Goal: Task Accomplishment & Management: Manage account settings

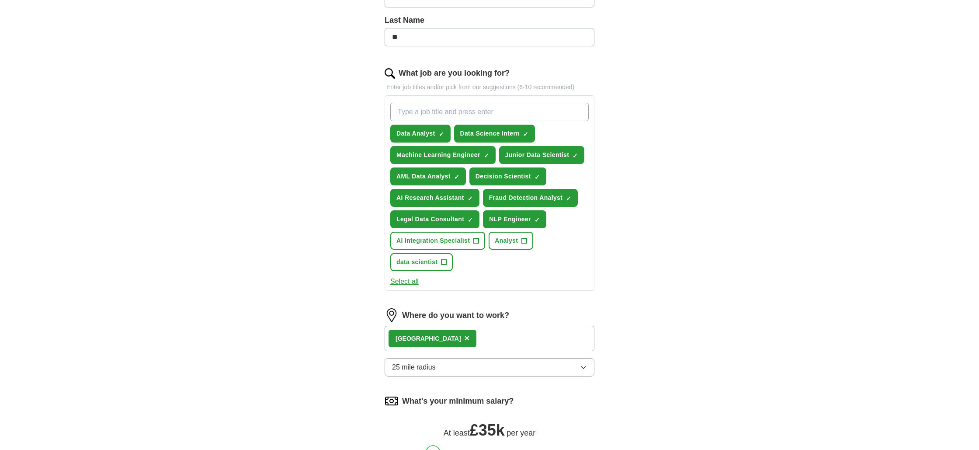
scroll to position [224, 0]
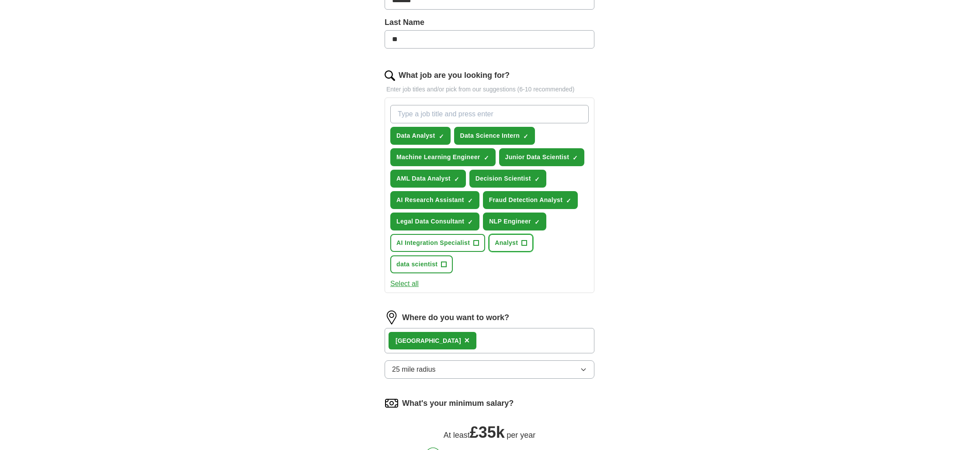
click at [512, 245] on span "Analyst" at bounding box center [506, 242] width 23 height 9
click at [432, 271] on button "data scientist +" at bounding box center [421, 264] width 63 height 18
click at [465, 251] on button "AI Integration Specialist +" at bounding box center [437, 243] width 95 height 18
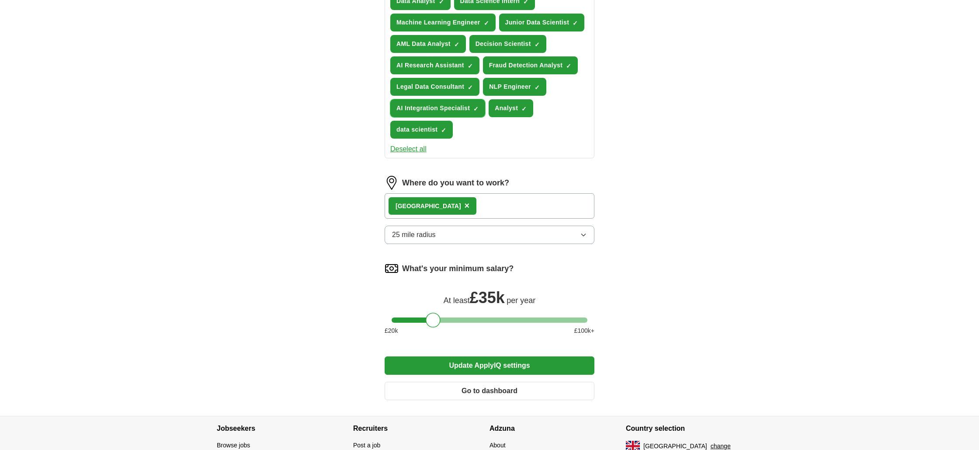
scroll to position [365, 0]
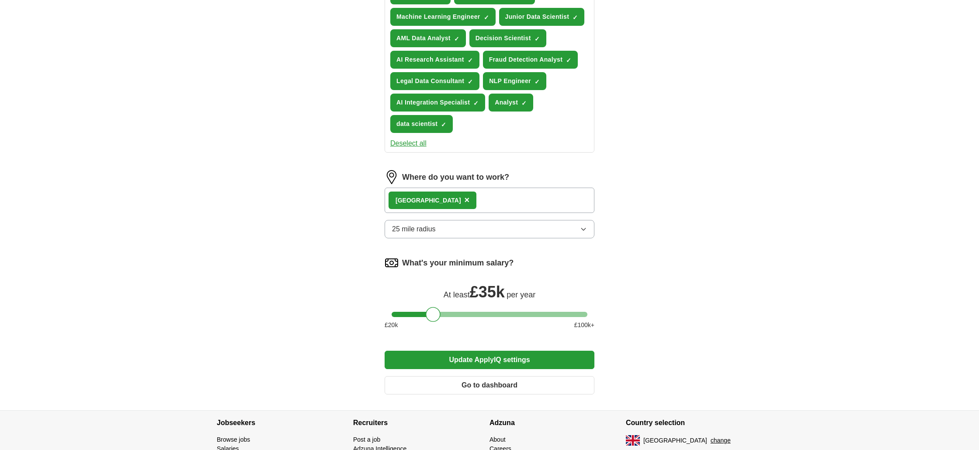
click at [486, 362] on button "Update ApplyIQ settings" at bounding box center [490, 360] width 210 height 18
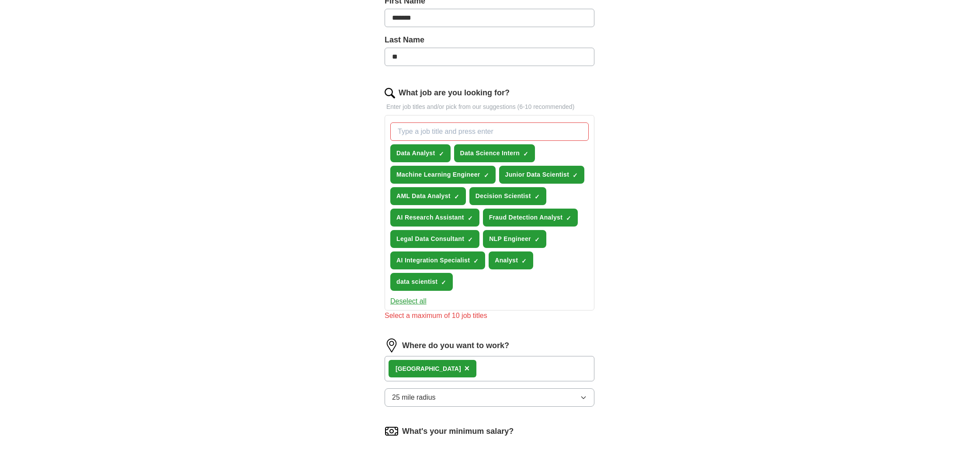
scroll to position [206, 0]
click at [473, 261] on button "AI Integration Specialist ✓ ×" at bounding box center [437, 261] width 95 height 18
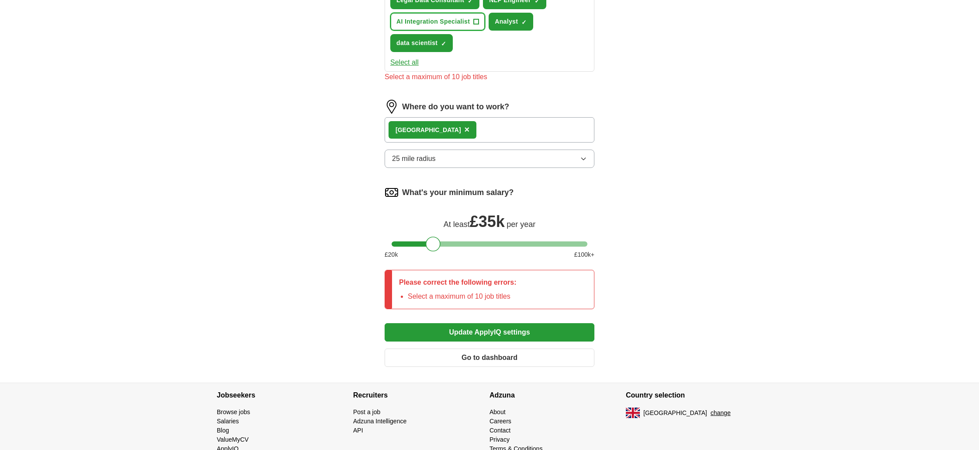
scroll to position [451, 0]
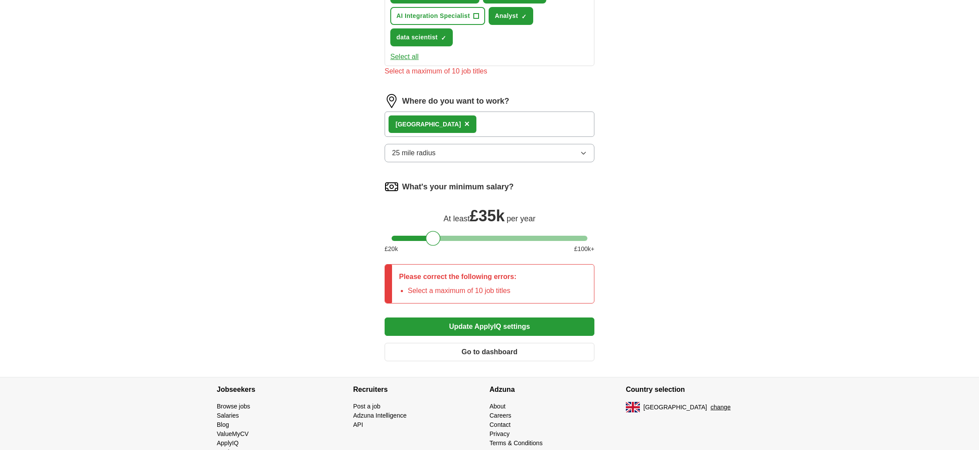
click at [489, 328] on button "Update ApplyIQ settings" at bounding box center [490, 326] width 210 height 18
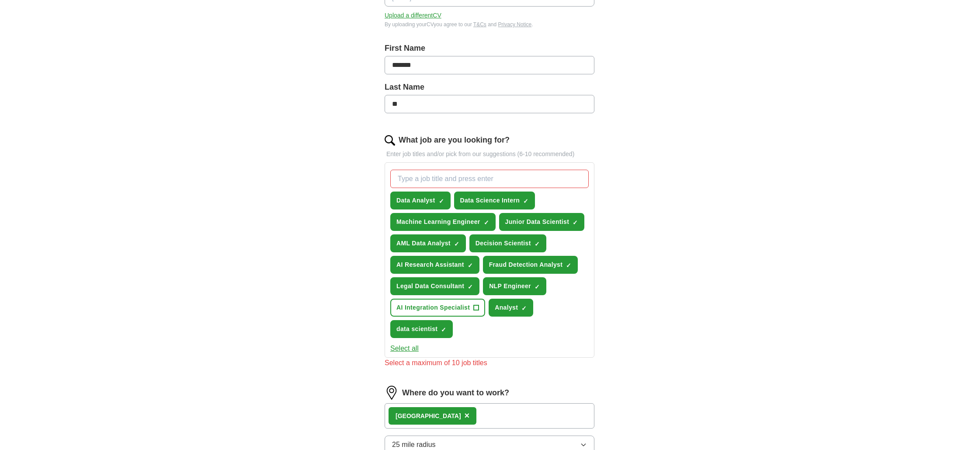
scroll to position [150, 0]
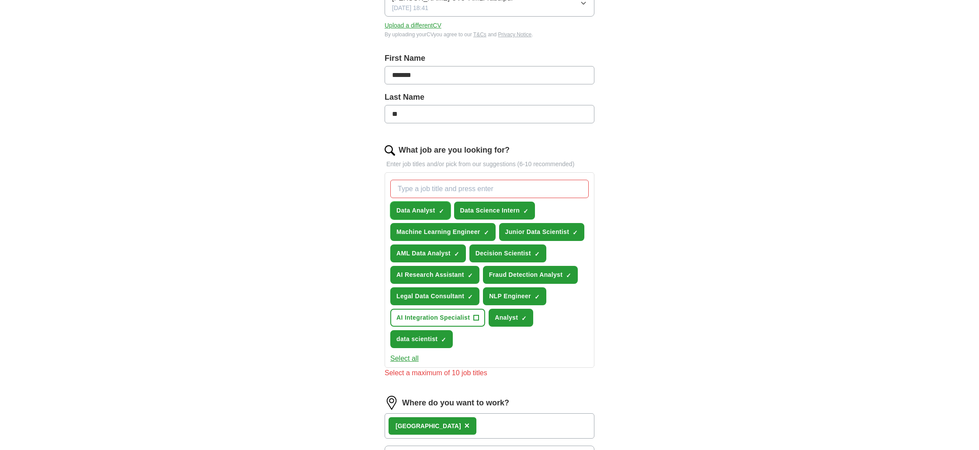
click at [0, 0] on span "×" at bounding box center [0, 0] width 0 height 0
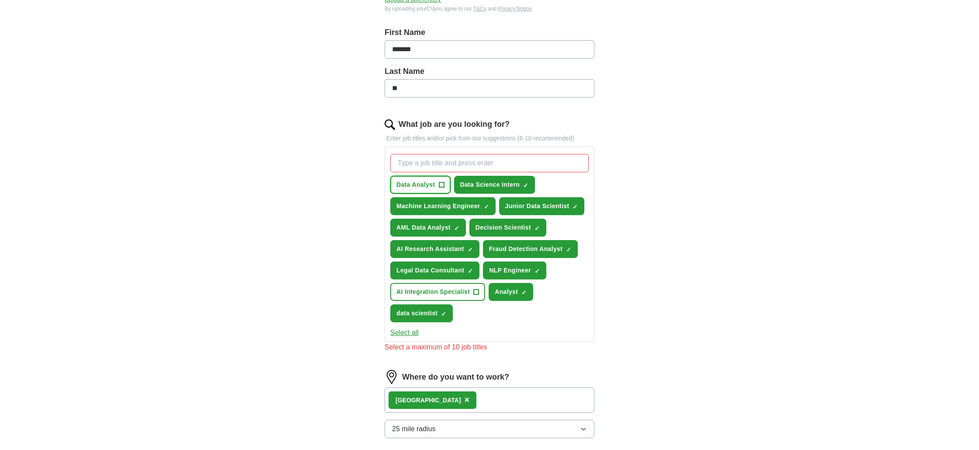
scroll to position [153, 0]
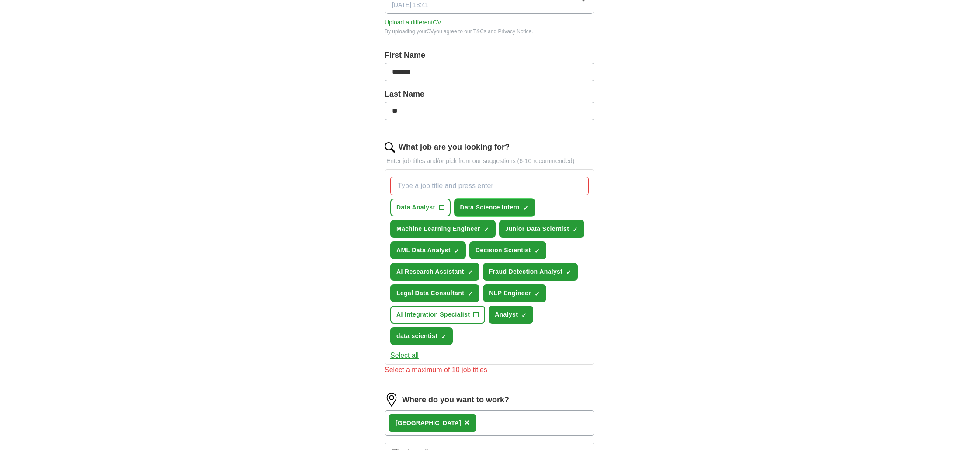
click at [0, 0] on span "×" at bounding box center [0, 0] width 0 height 0
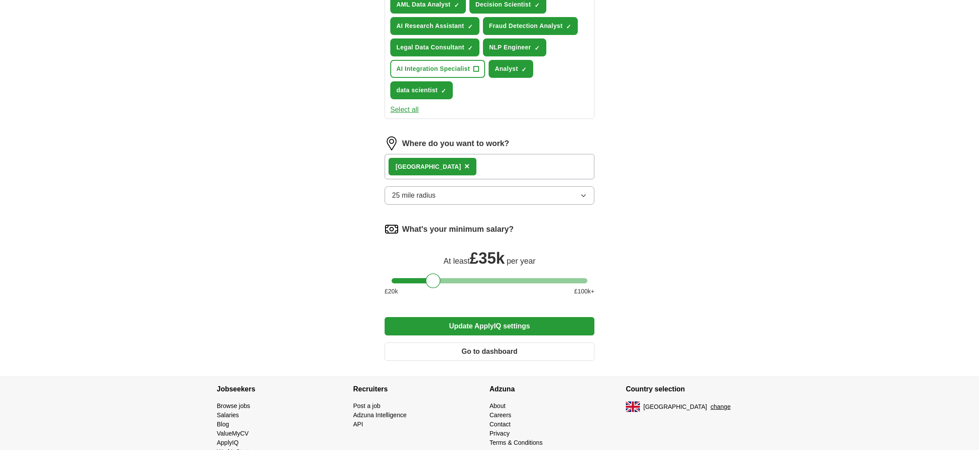
scroll to position [409, 0]
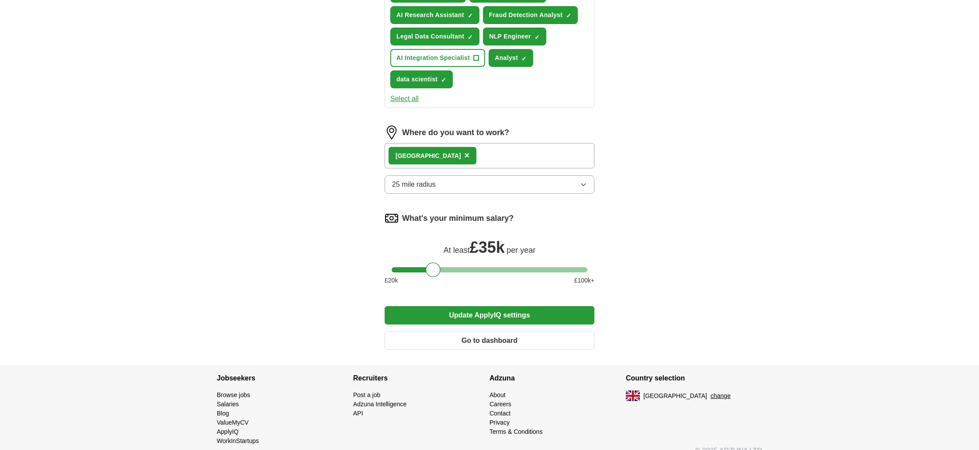
click at [504, 315] on button "Update ApplyIQ settings" at bounding box center [490, 315] width 210 height 18
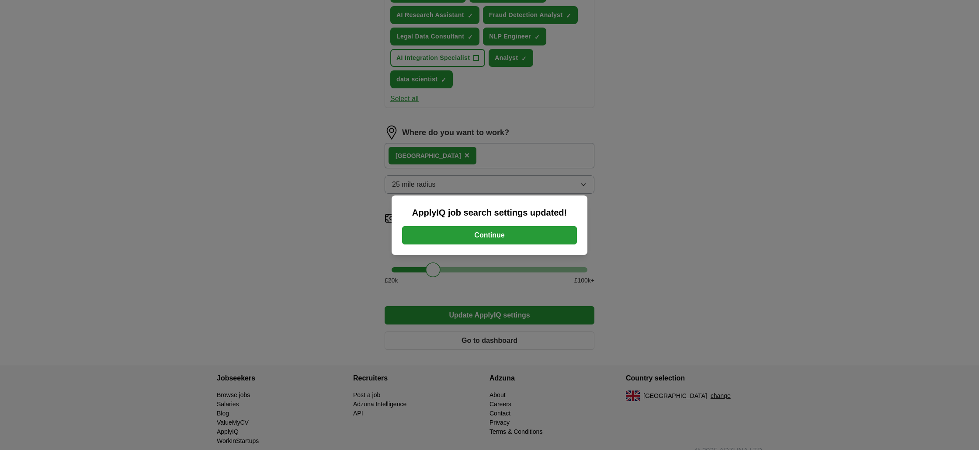
click at [504, 234] on button "Continue" at bounding box center [489, 235] width 175 height 18
